Goal: Task Accomplishment & Management: Manage account settings

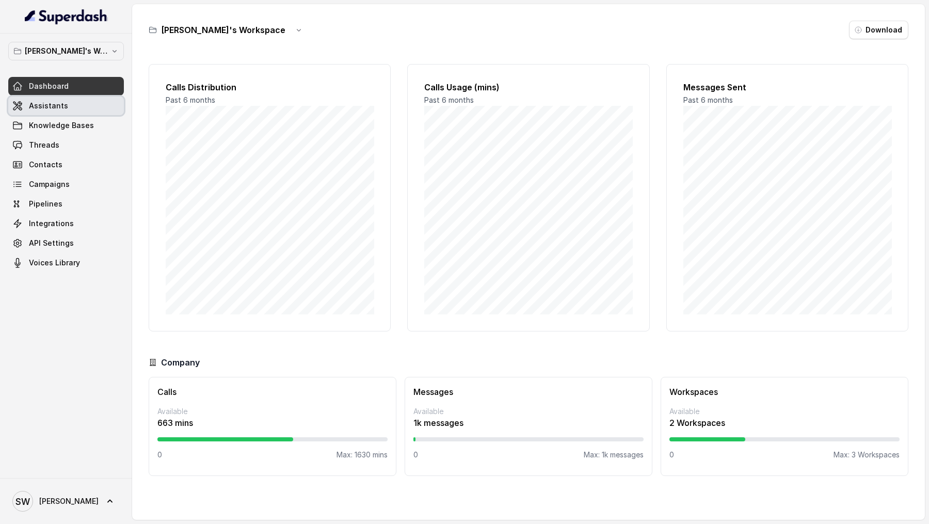
click at [52, 104] on span "Assistants" at bounding box center [48, 106] width 39 height 10
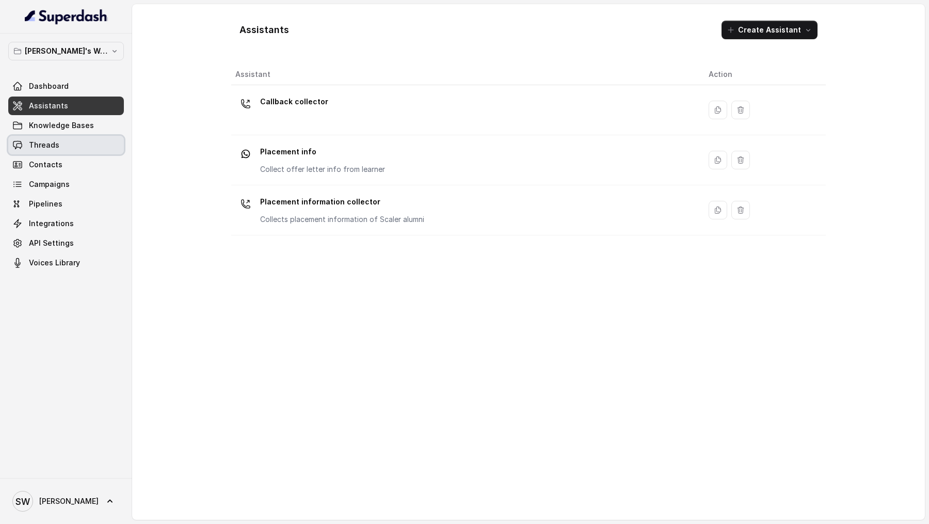
click at [79, 152] on link "Threads" at bounding box center [66, 145] width 116 height 19
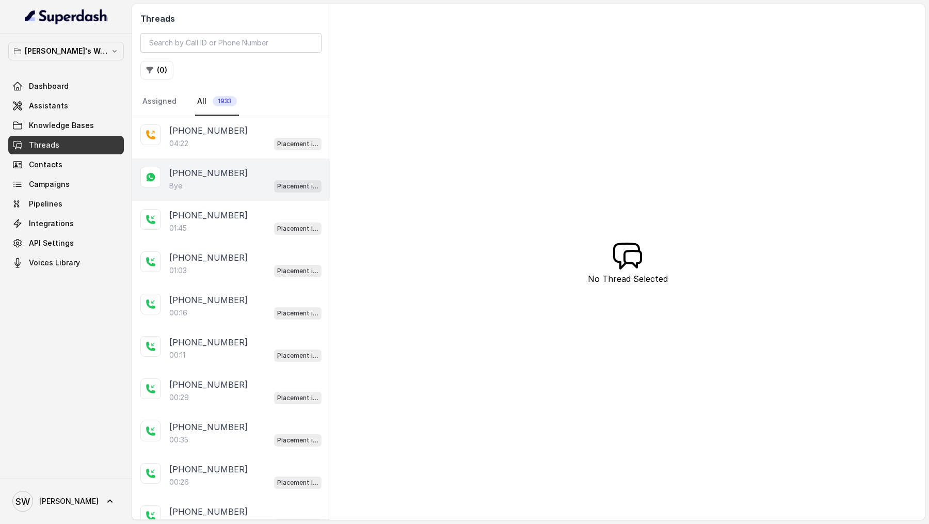
click at [217, 186] on div "Bye. Placement info" at bounding box center [245, 185] width 152 height 13
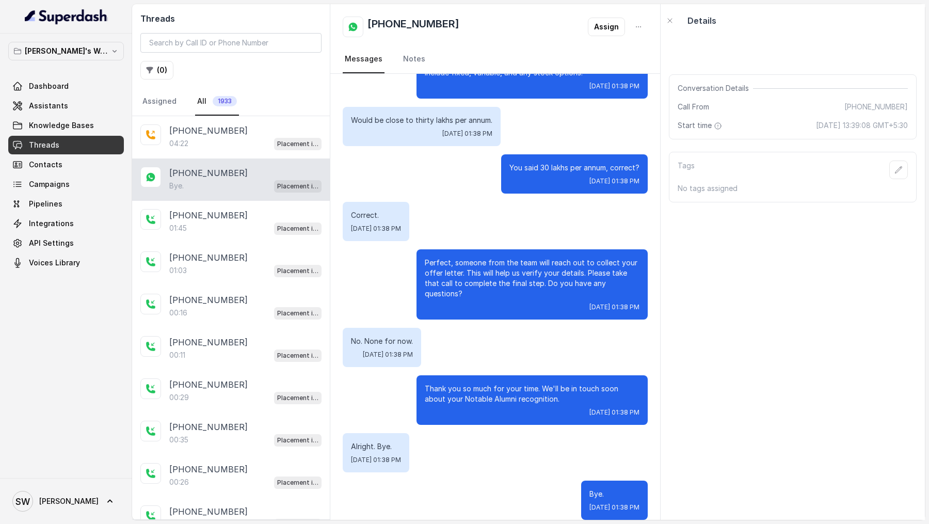
scroll to position [2035, 0]
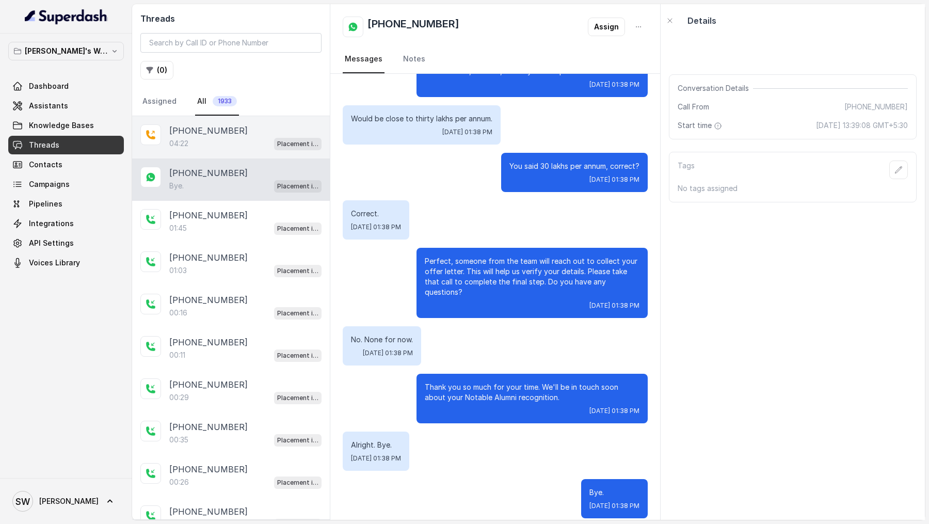
click at [250, 145] on div "04:22 Placement information collector" at bounding box center [245, 143] width 152 height 13
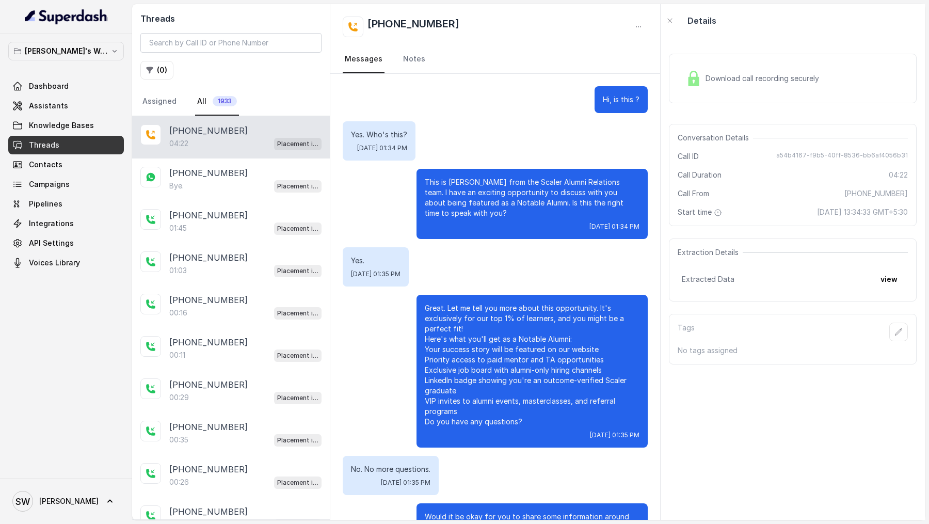
scroll to position [2035, 0]
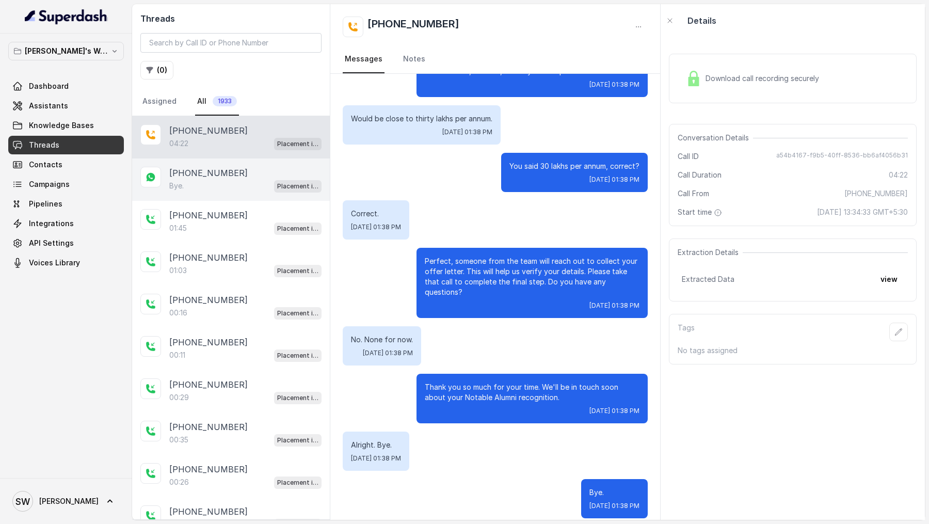
click at [239, 168] on div "[PHONE_NUMBER]" at bounding box center [245, 173] width 152 height 12
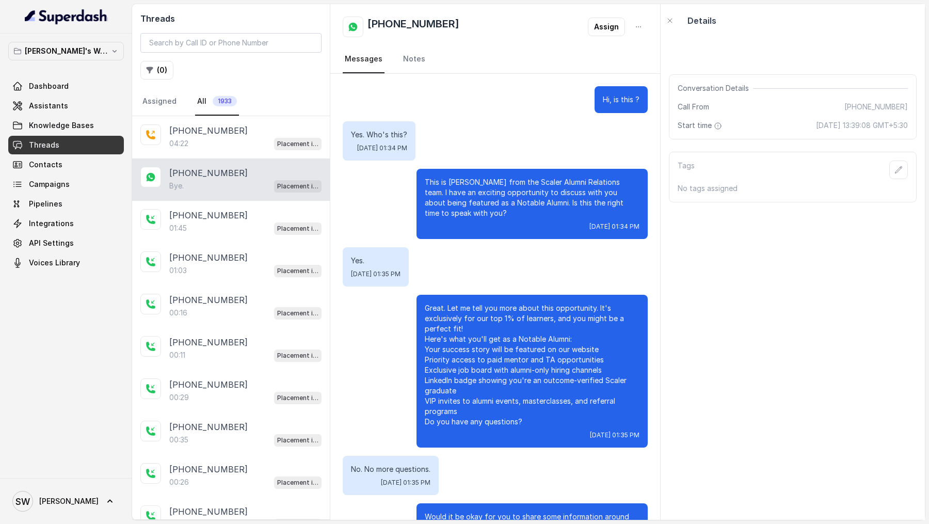
scroll to position [2035, 0]
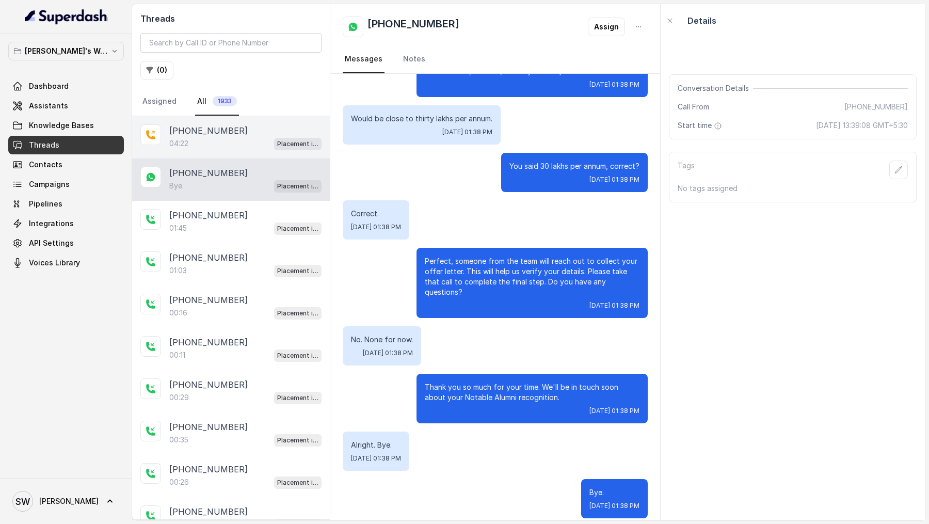
click at [237, 132] on div "[PHONE_NUMBER]" at bounding box center [245, 130] width 152 height 12
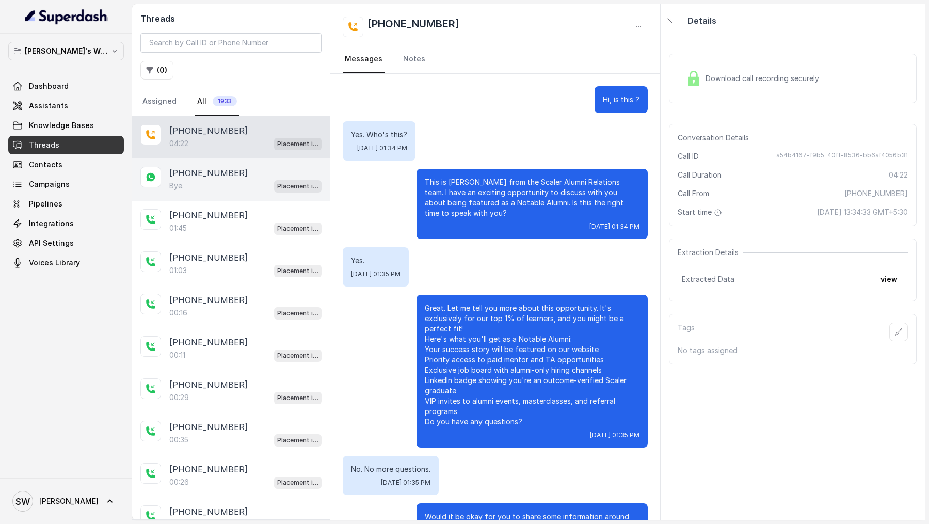
scroll to position [2035, 0]
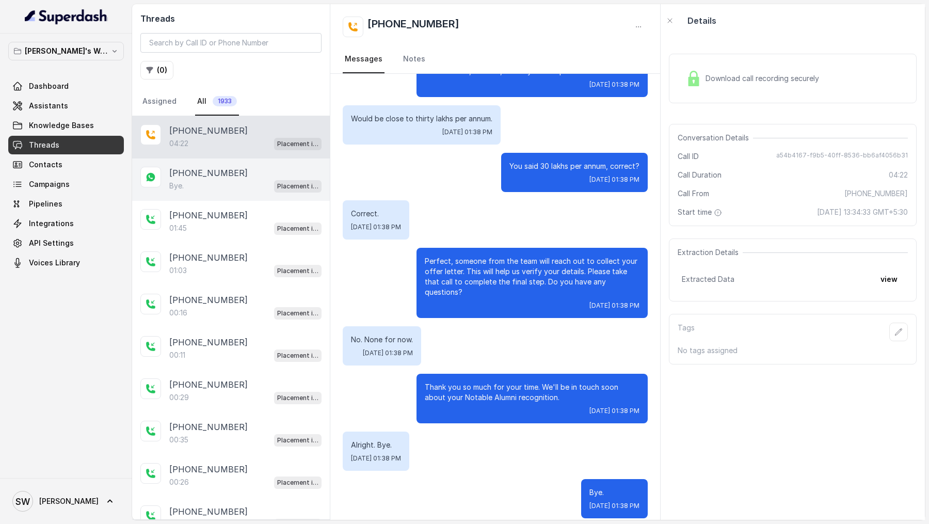
click at [242, 171] on div "[PHONE_NUMBER]" at bounding box center [245, 173] width 152 height 12
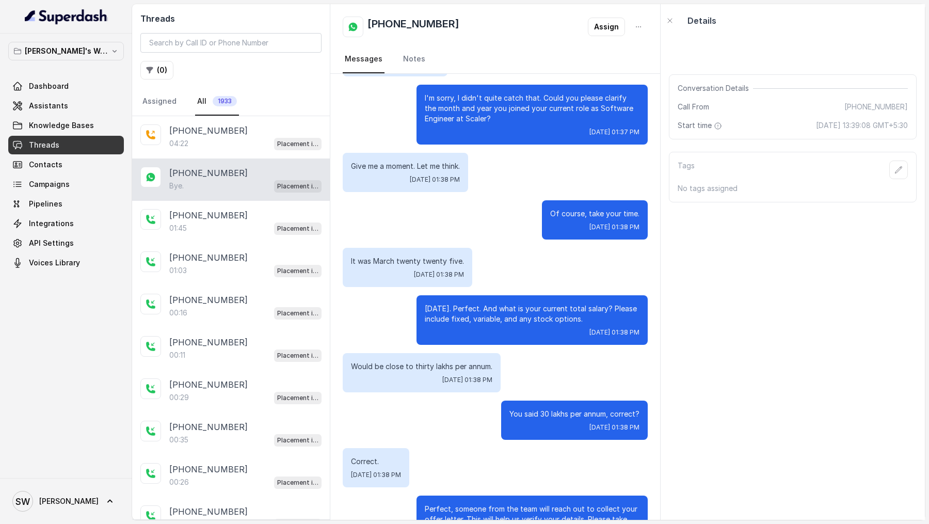
scroll to position [2035, 0]
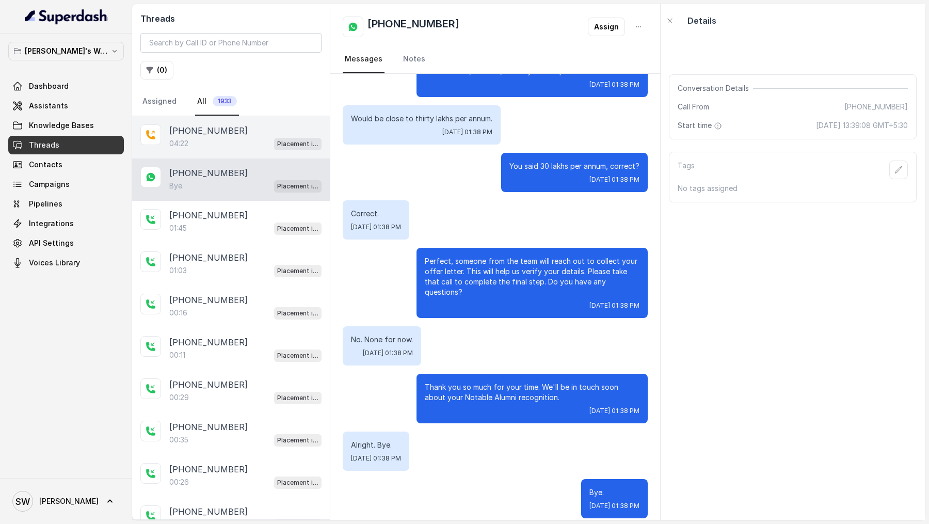
click at [231, 124] on p "[PHONE_NUMBER]" at bounding box center [208, 130] width 78 height 12
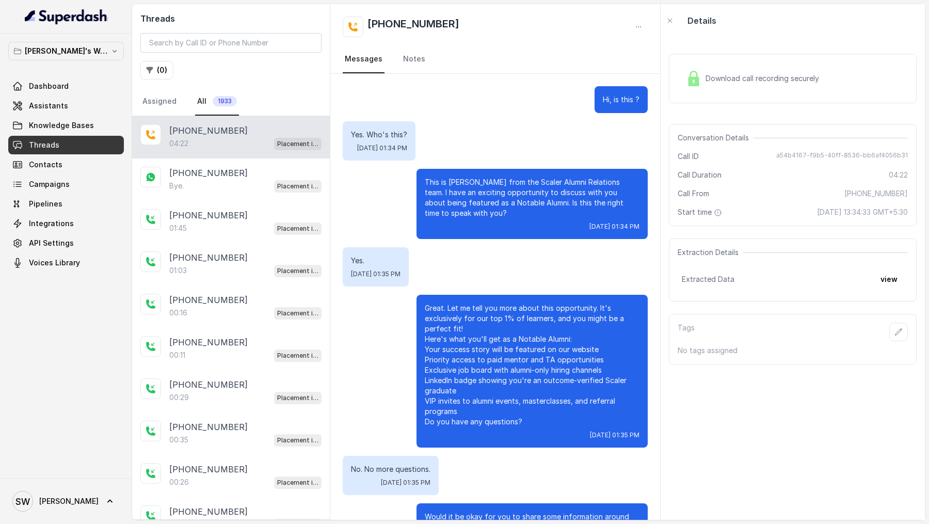
scroll to position [2035, 0]
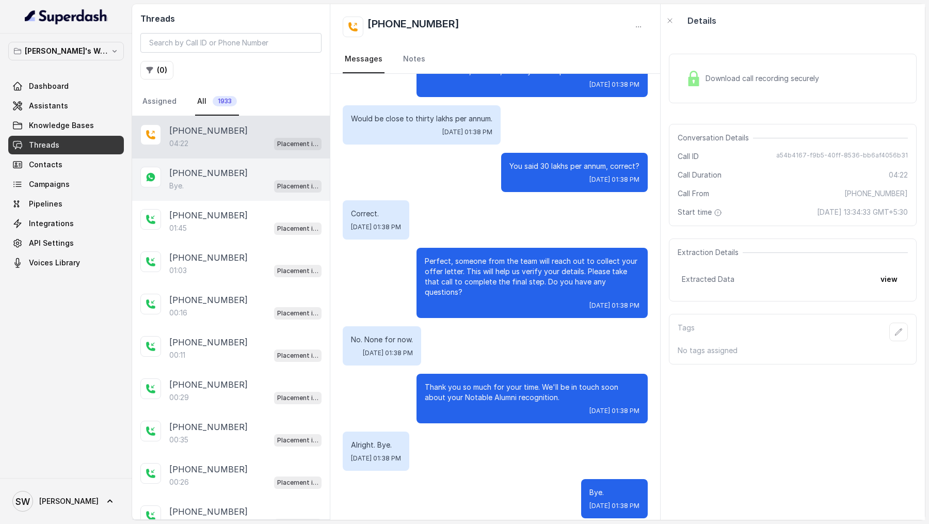
click at [229, 164] on div "[PHONE_NUMBER] Bye. Placement info" at bounding box center [231, 179] width 198 height 42
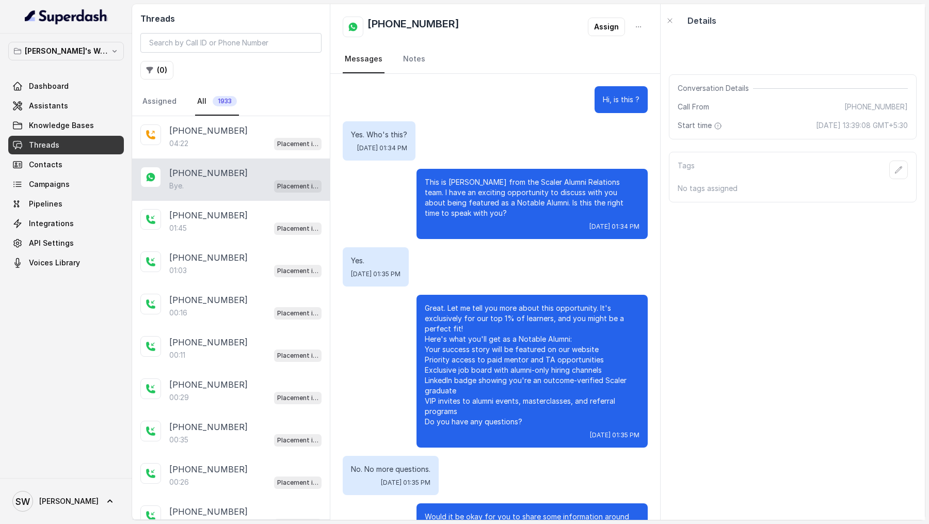
scroll to position [2035, 0]
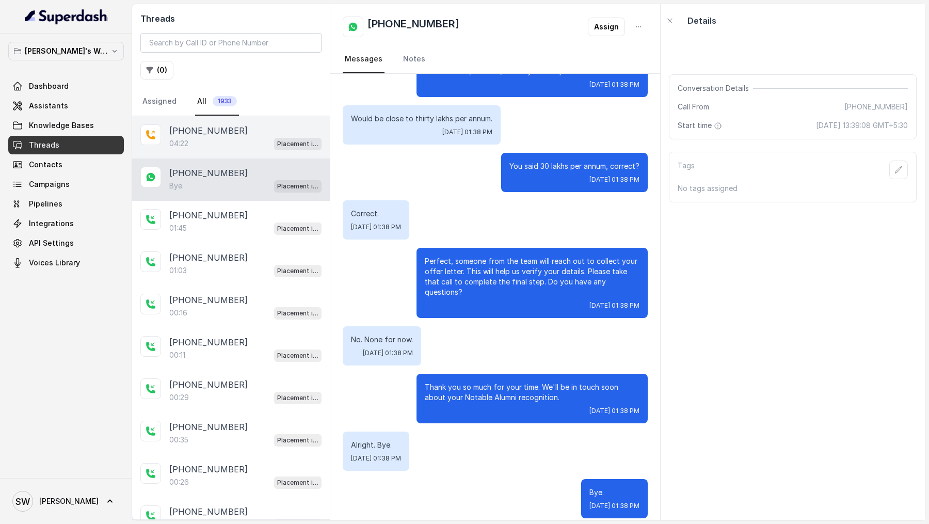
click at [227, 116] on div "[PHONE_NUMBER]:22 Placement information collector" at bounding box center [231, 137] width 198 height 42
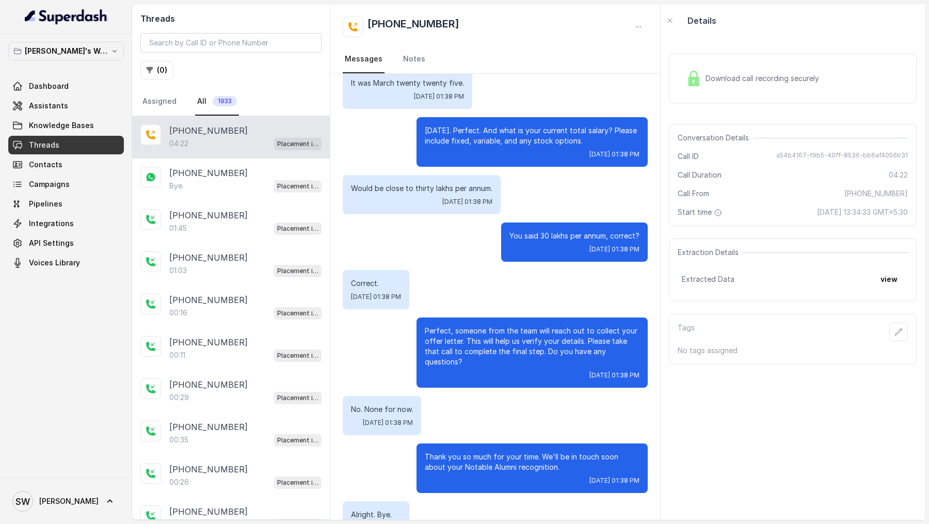
scroll to position [2035, 0]
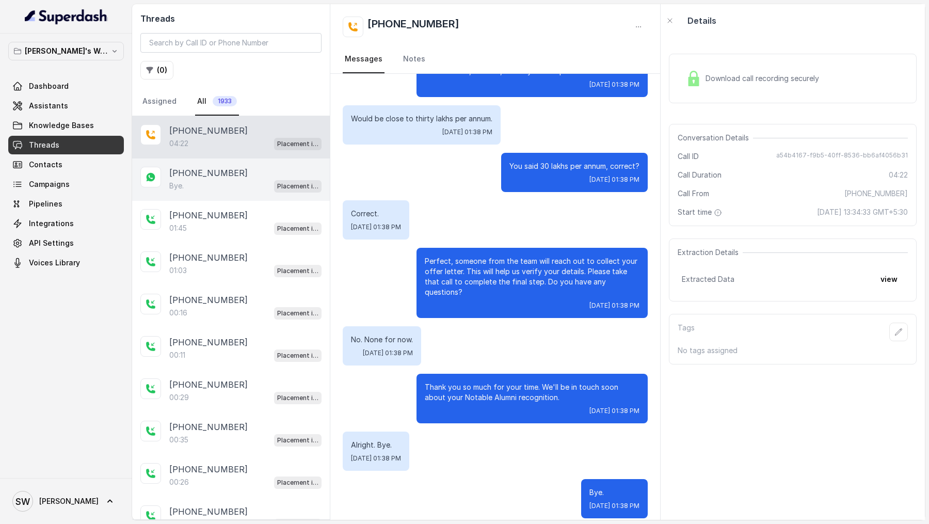
click at [190, 179] on div "Bye. Placement info" at bounding box center [245, 185] width 152 height 13
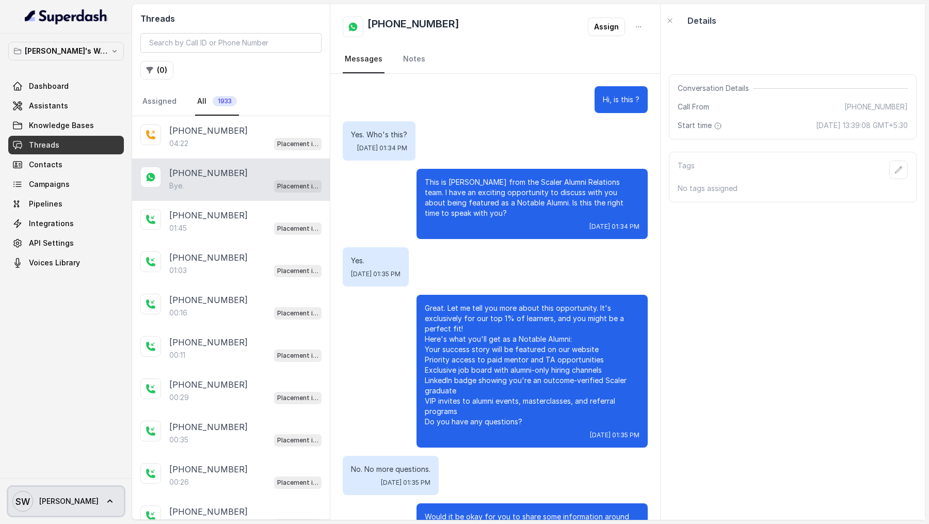
click at [105, 503] on icon at bounding box center [110, 501] width 10 height 10
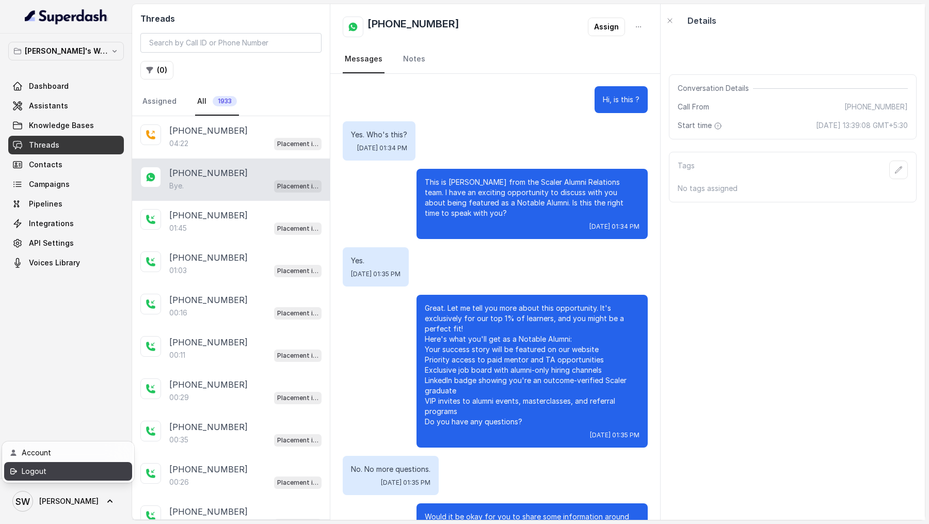
click at [95, 475] on div "Logout" at bounding box center [66, 471] width 88 height 12
